Goal: Task Accomplishment & Management: Manage account settings

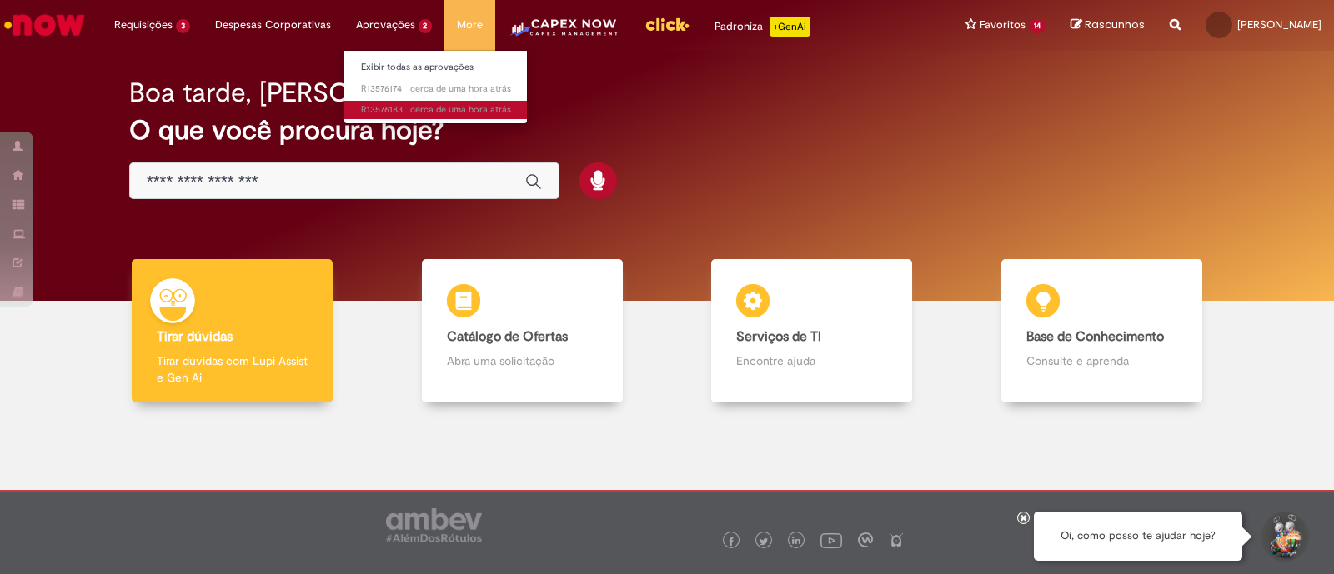
click at [386, 105] on span "cerca de uma hora atrás cerca de uma hora atrás R13576183" at bounding box center [436, 109] width 150 height 13
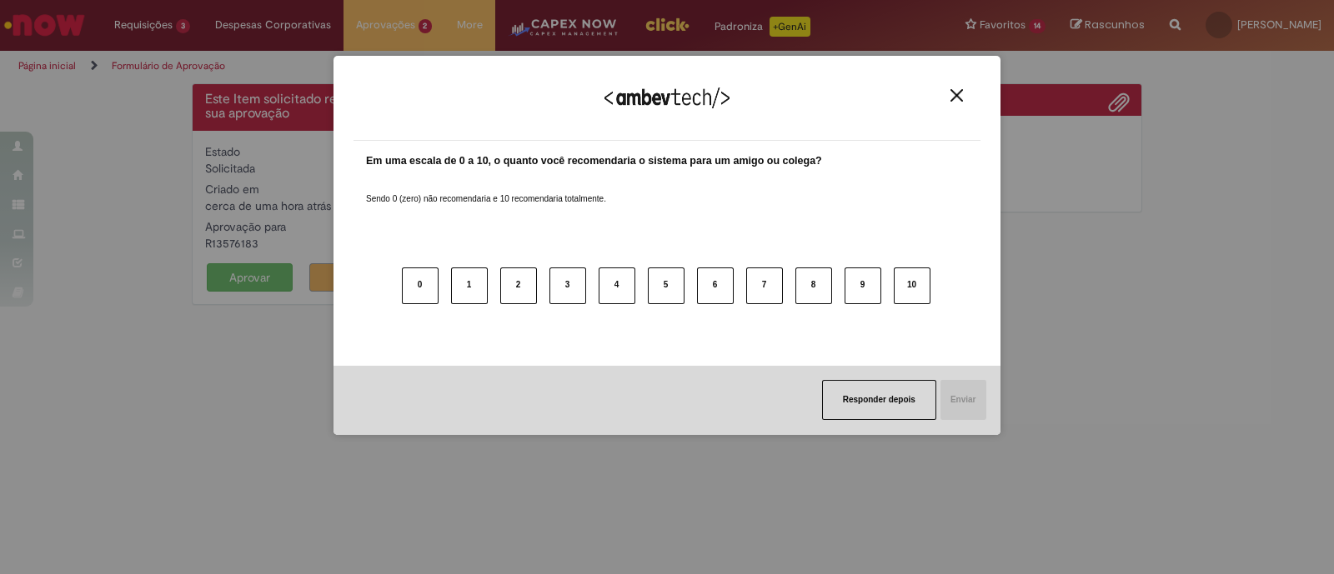
click at [942, 96] on div "Agradecemos seu feedback!" at bounding box center [667, 108] width 627 height 65
drag, startPoint x: 958, startPoint y: 89, endPoint x: 939, endPoint y: 92, distance: 19.3
click at [958, 88] on button "Close" at bounding box center [956, 95] width 23 height 14
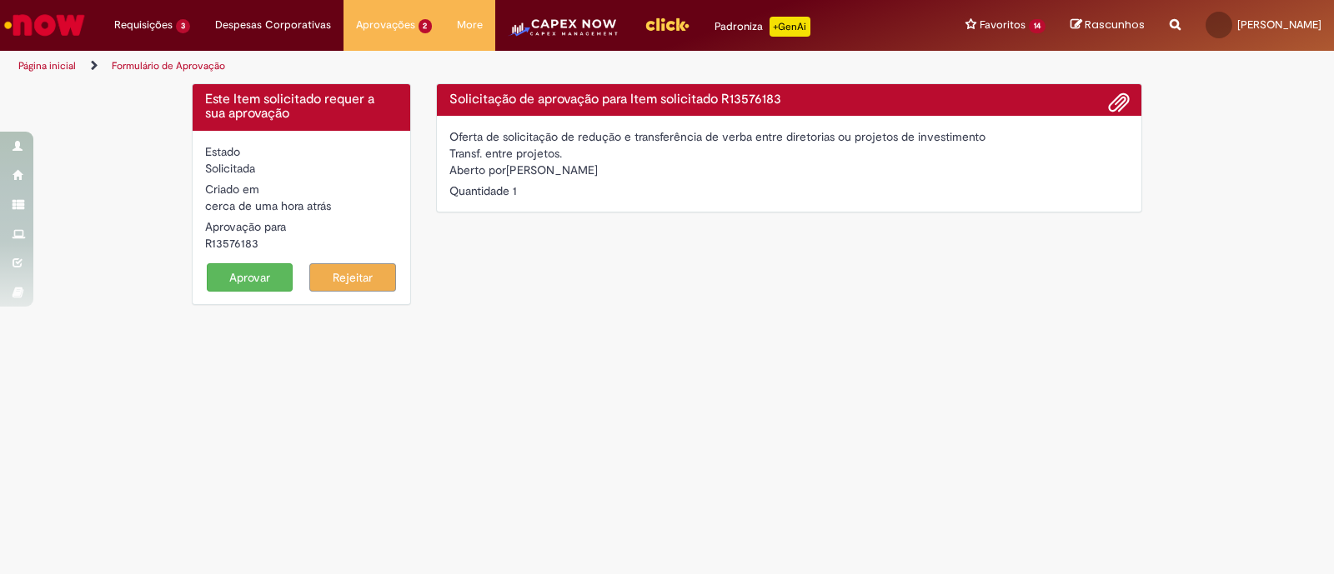
click at [279, 276] on button "Aprovar" at bounding box center [250, 277] width 87 height 28
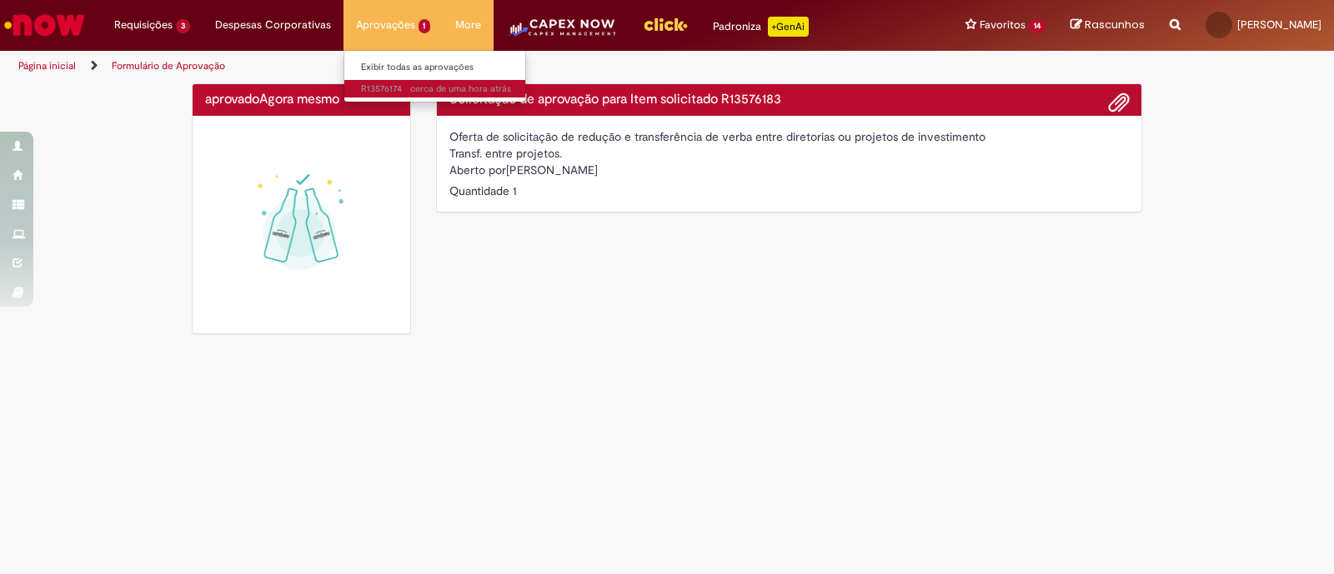
click at [362, 85] on span "cerca de uma hora atrás cerca de uma hora atrás R13576174" at bounding box center [436, 89] width 150 height 13
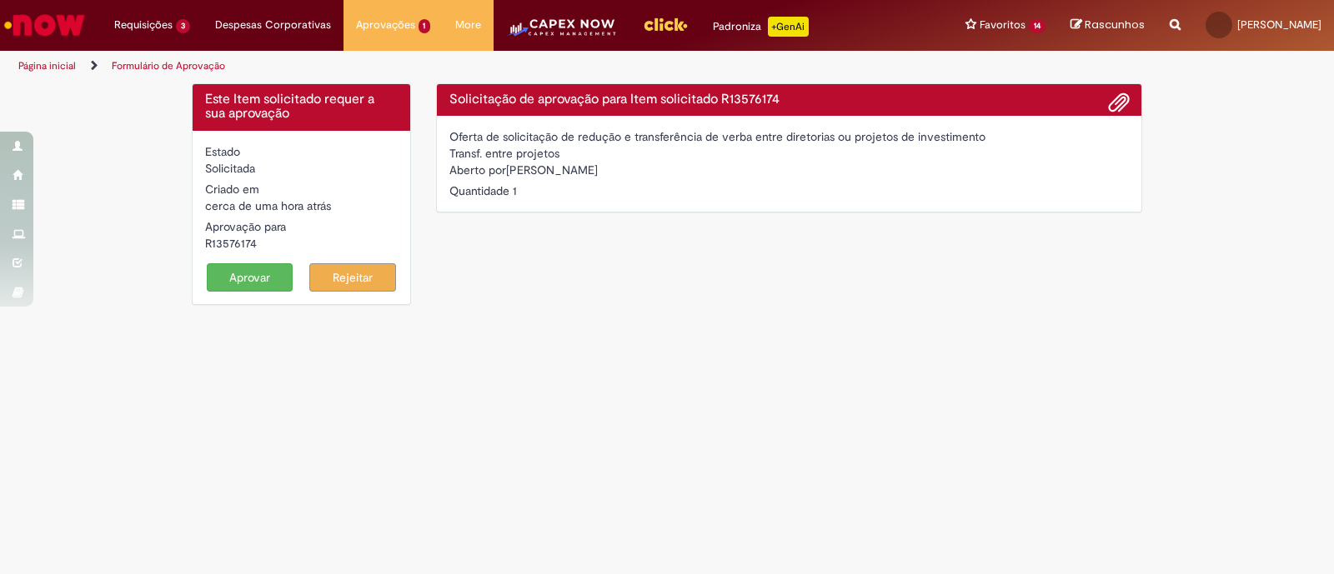
click at [258, 278] on button "Aprovar" at bounding box center [250, 277] width 87 height 28
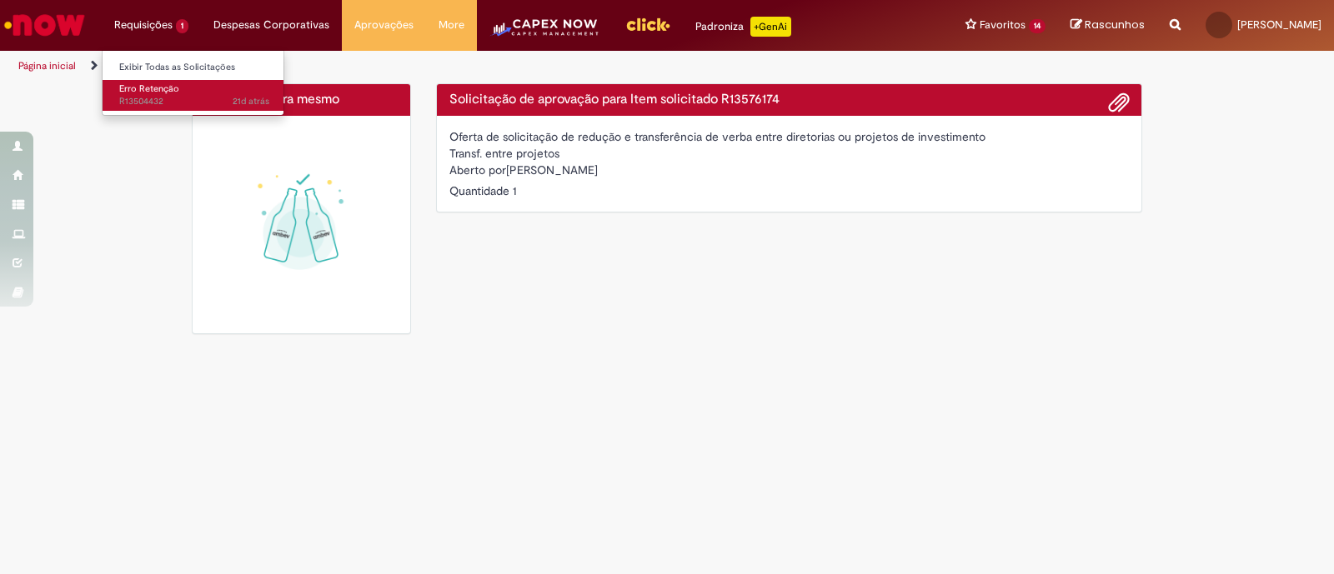
click at [148, 87] on span "Erro Retenção" at bounding box center [149, 89] width 60 height 13
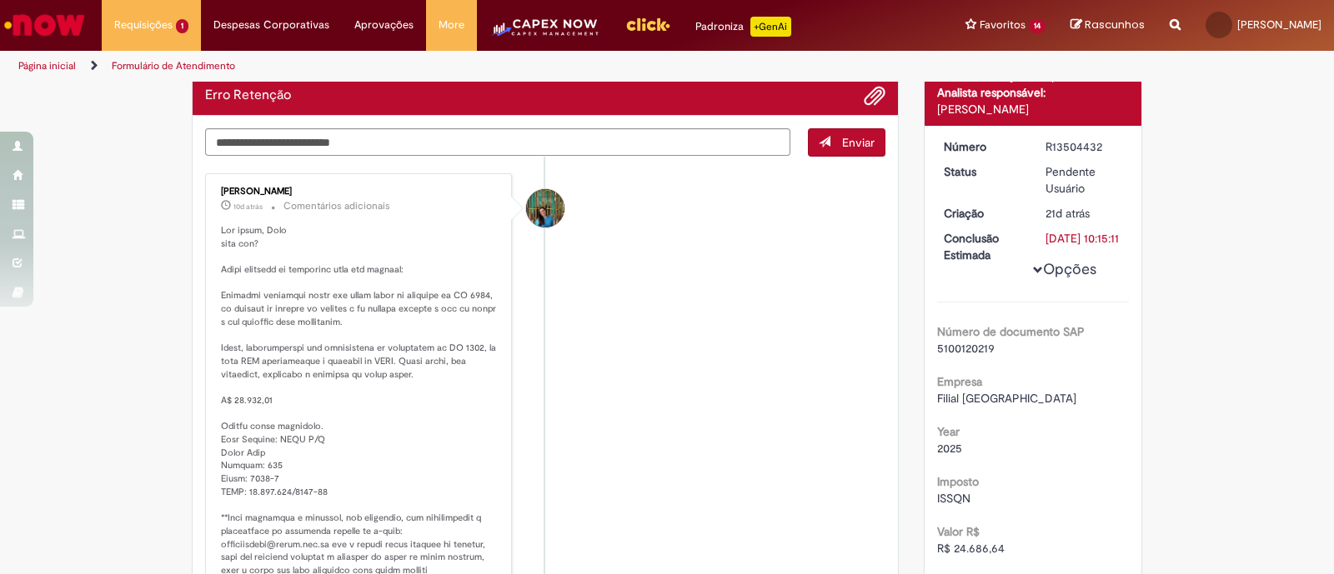
scroll to position [151, 0]
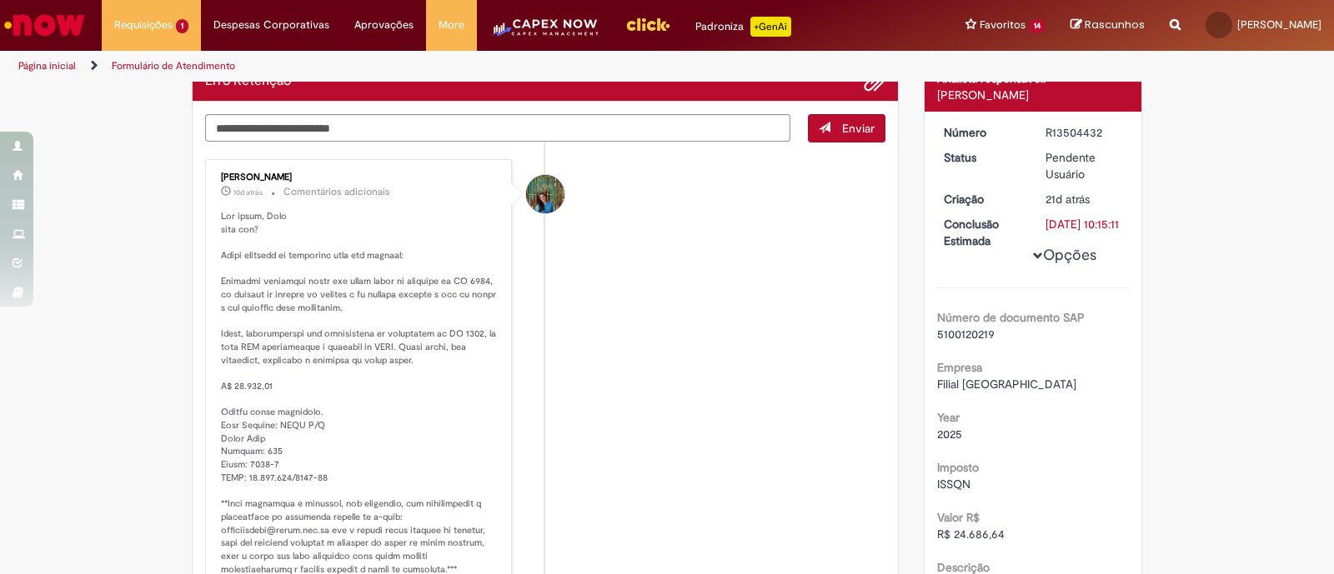
click at [569, 28] on img "Menu Cabeçalho" at bounding box center [544, 33] width 111 height 33
